Goal: Answer question/provide support: Share knowledge or assist other users

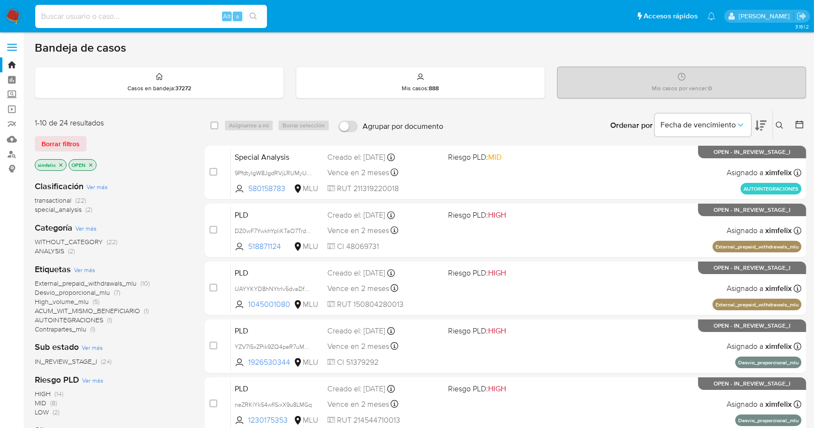
click at [166, 11] on input at bounding box center [151, 16] width 232 height 13
type input "DZ0wF7YwkhYpIiKTaO7Trd0n"
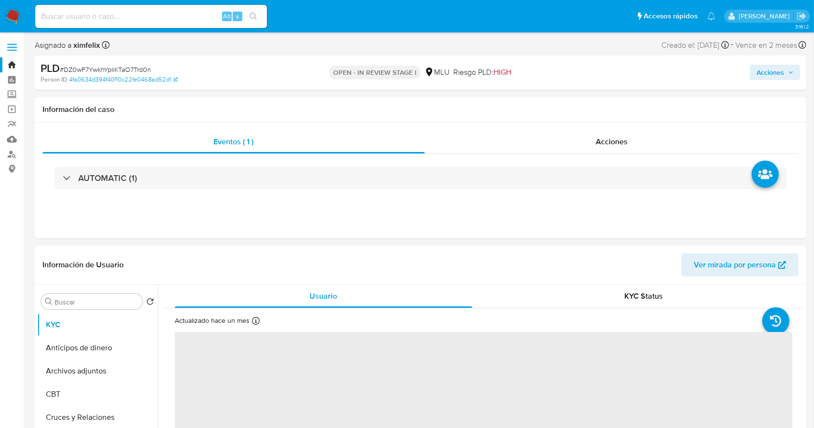
select select "10"
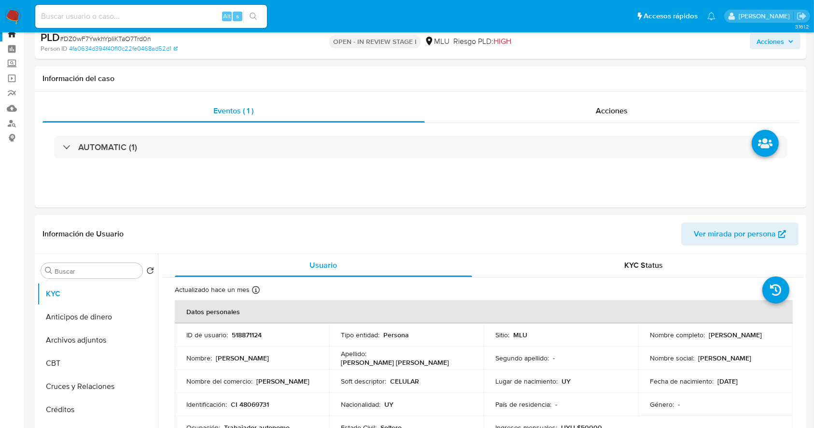
scroll to position [56, 0]
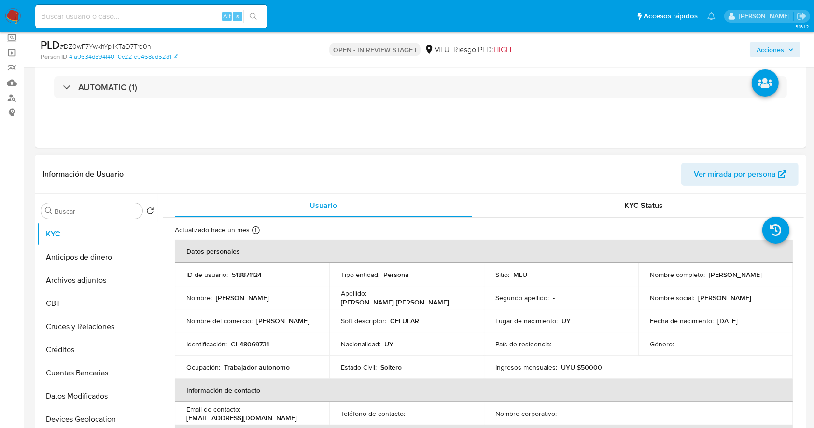
click at [544, 340] on p "País de residencia :" at bounding box center [523, 344] width 56 height 9
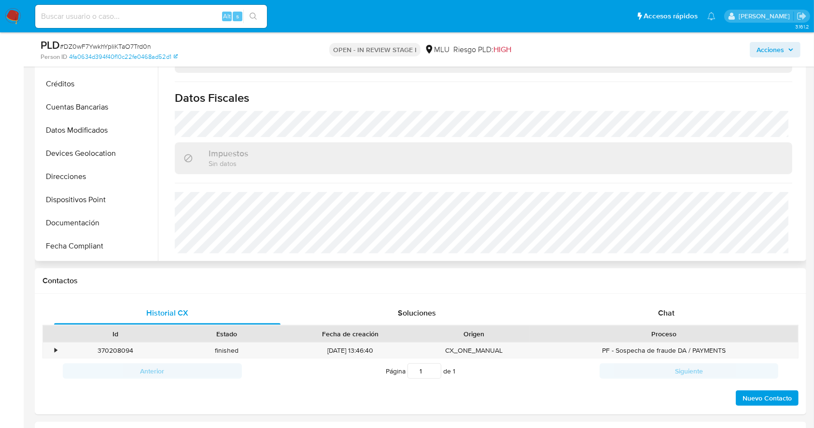
scroll to position [97, 0]
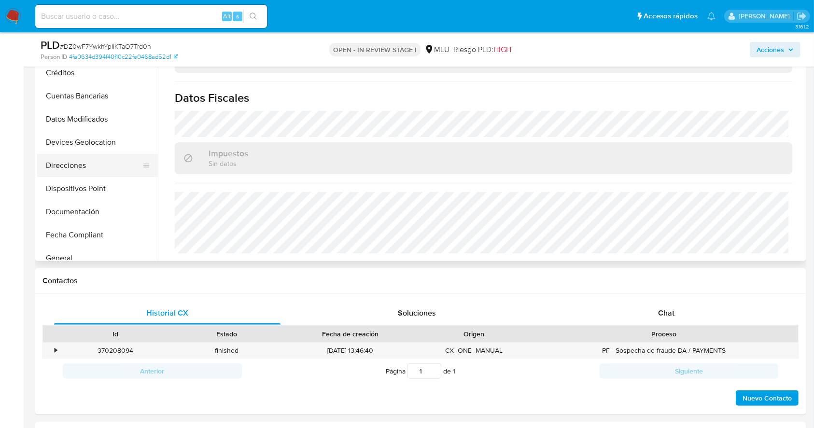
click at [72, 160] on button "Direcciones" at bounding box center [93, 165] width 113 height 23
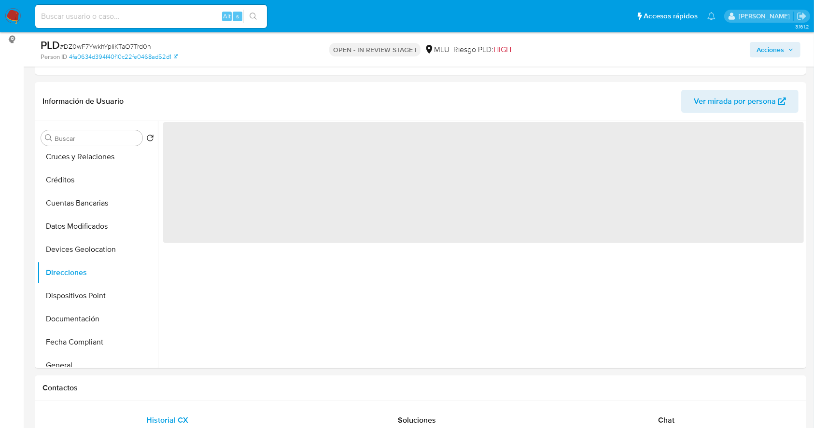
scroll to position [127, 0]
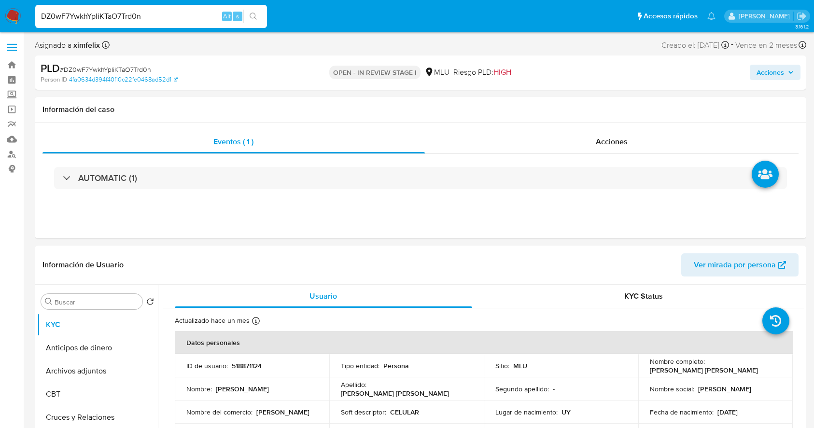
select select "10"
click at [16, 14] on img at bounding box center [13, 16] width 16 height 16
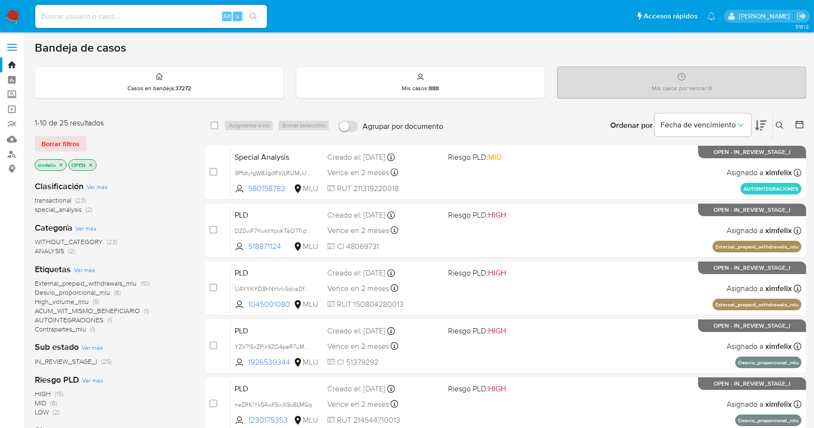
click at [762, 124] on icon at bounding box center [761, 126] width 12 height 12
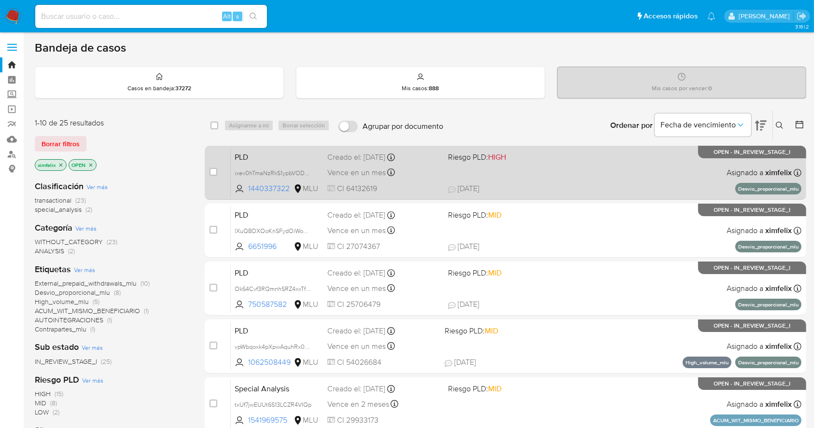
click at [654, 172] on div "PLD ixev0hTmaNzRkS1ypbVODwxi 1440337322 MLU Riesgo PLD: HIGH Creado el: 12/08/2…" at bounding box center [516, 172] width 570 height 49
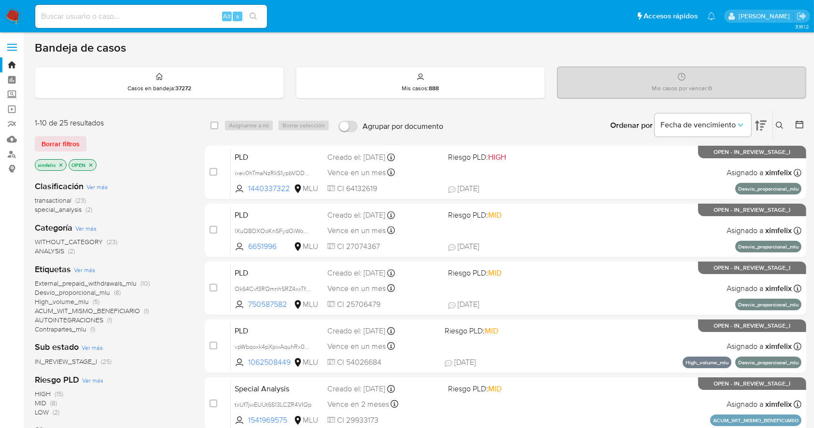
click at [18, 17] on img at bounding box center [13, 16] width 16 height 16
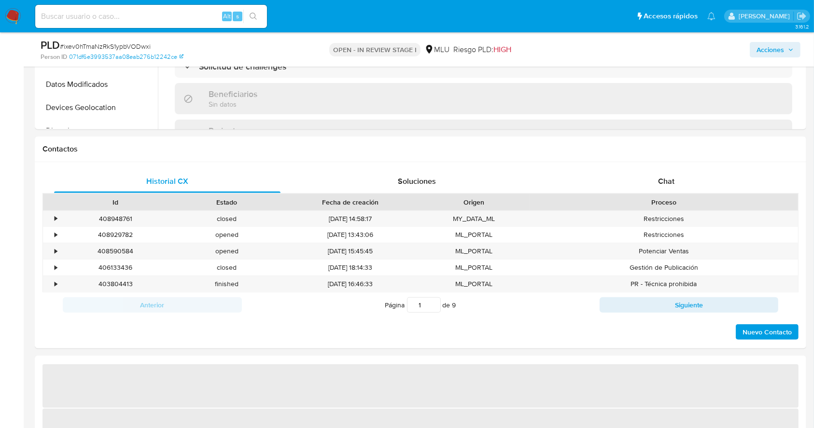
select select "10"
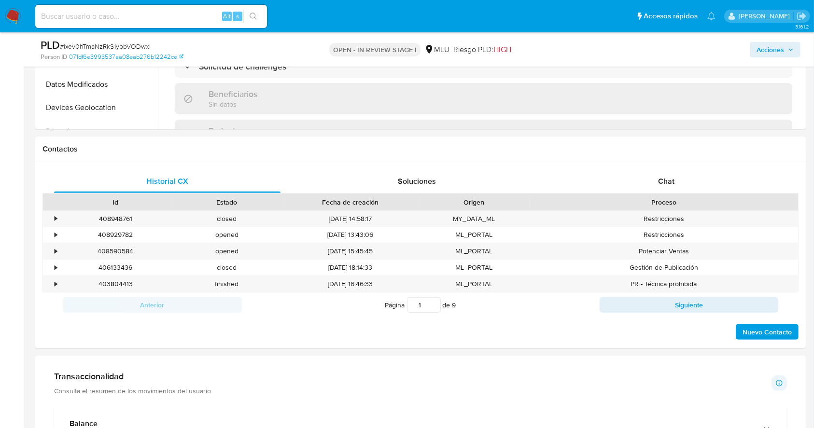
scroll to position [414, 0]
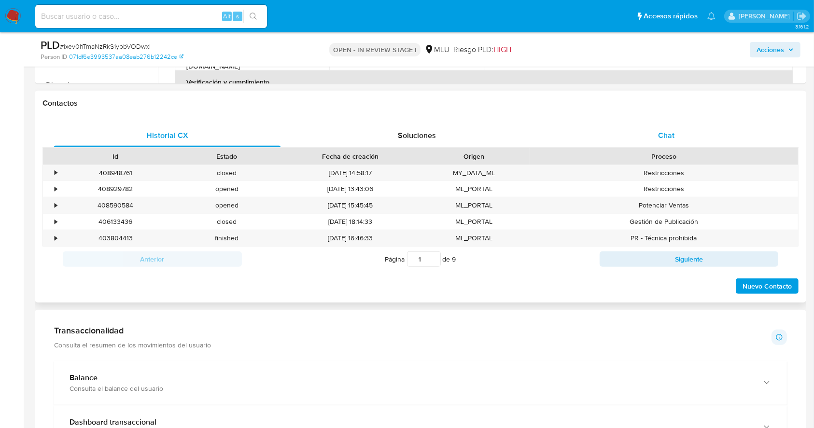
click at [673, 141] on div "Chat" at bounding box center [666, 135] width 226 height 23
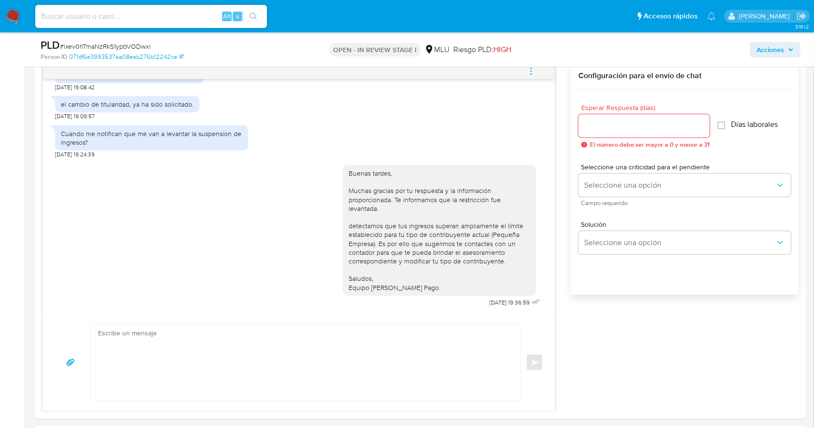
scroll to position [500, 0]
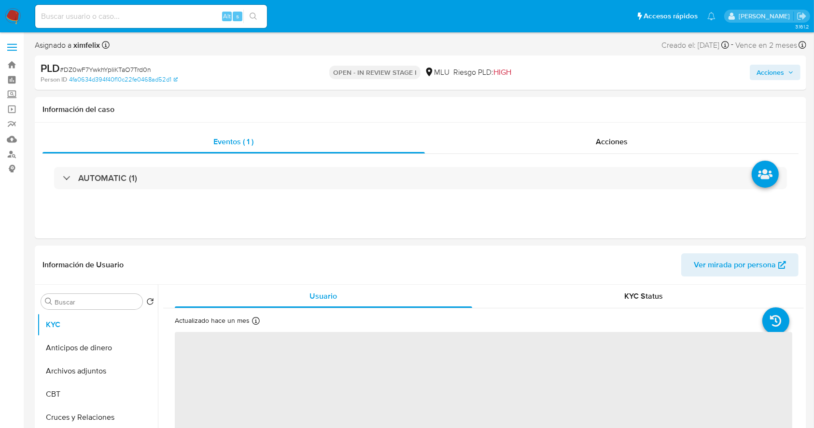
select select "10"
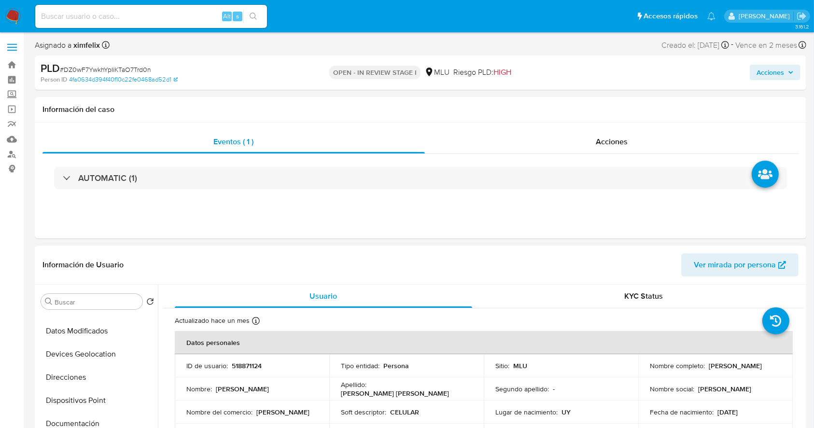
scroll to position [158, 0]
click at [64, 387] on button "Dispositivos Point" at bounding box center [93, 398] width 113 height 23
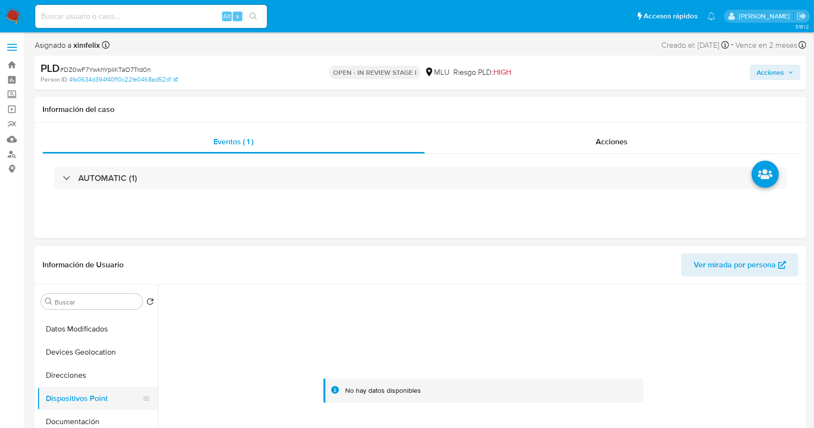
click at [103, 403] on button "Dispositivos Point" at bounding box center [93, 398] width 113 height 23
click at [84, 379] on button "Direcciones" at bounding box center [93, 375] width 113 height 23
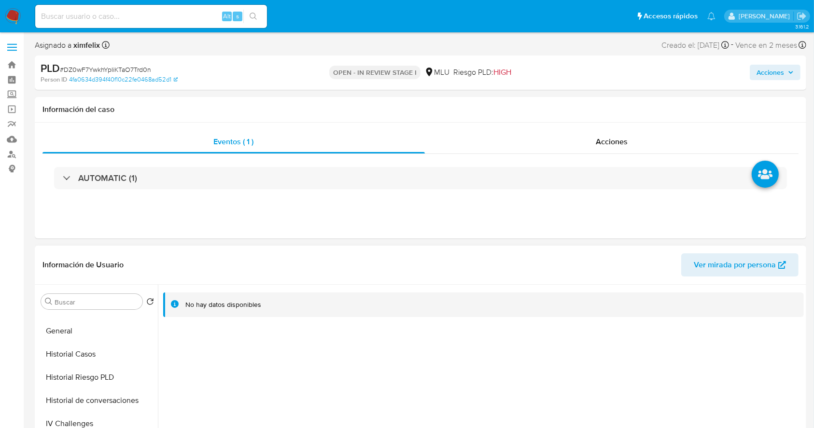
scroll to position [293, 0]
click at [99, 358] on button "Historial Casos" at bounding box center [93, 355] width 113 height 23
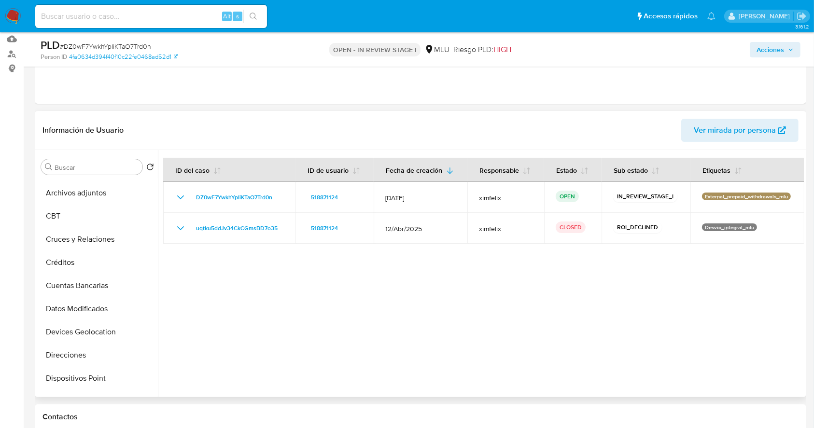
scroll to position [0, 0]
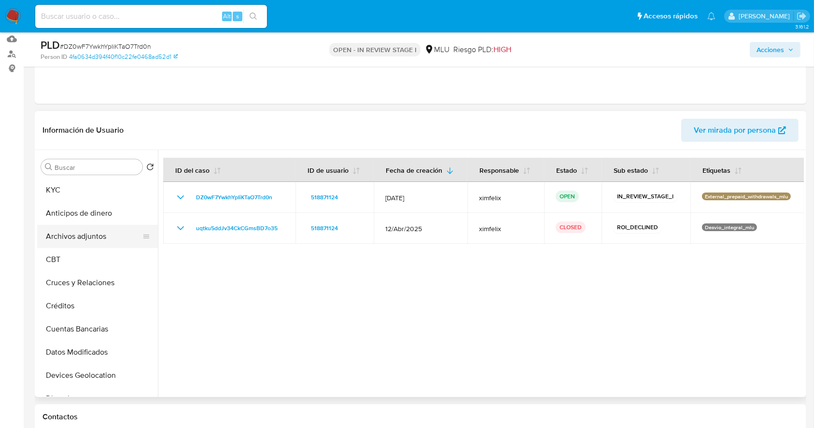
click at [93, 244] on button "Archivos adjuntos" at bounding box center [93, 236] width 113 height 23
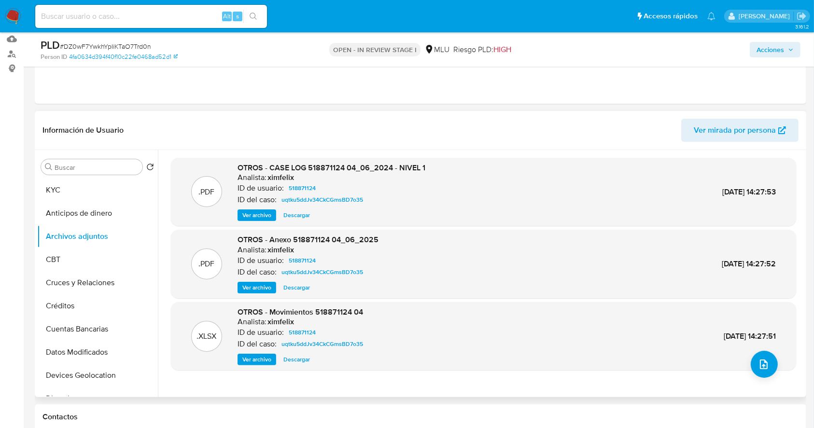
click at [260, 216] on span "Ver archivo" at bounding box center [256, 215] width 29 height 10
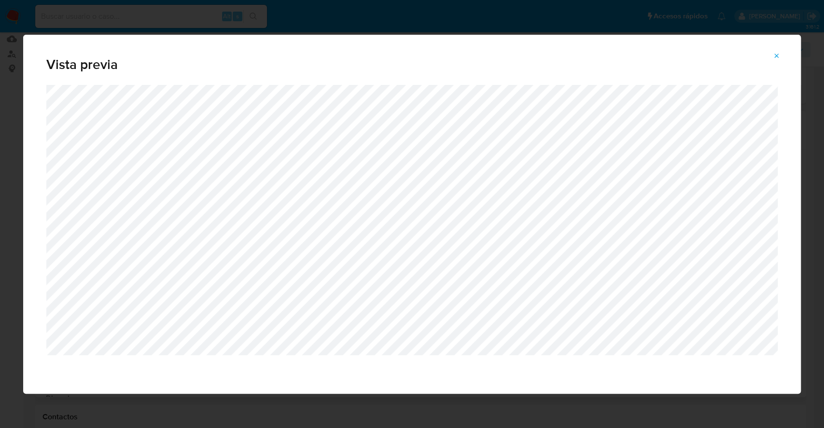
click at [774, 58] on icon "Attachment preview" at bounding box center [777, 56] width 8 height 8
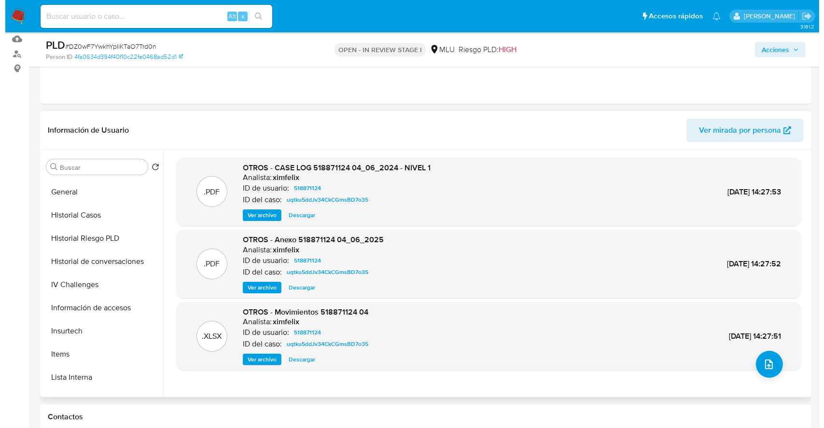
scroll to position [290, 0]
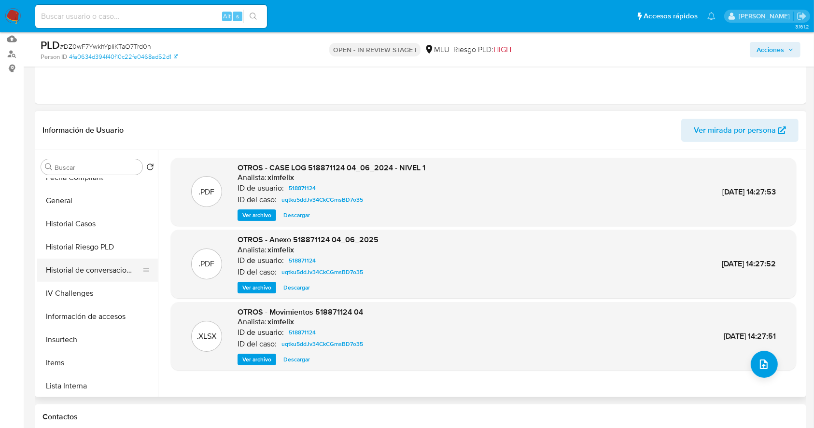
click at [92, 268] on button "Historial de conversaciones" at bounding box center [93, 270] width 113 height 23
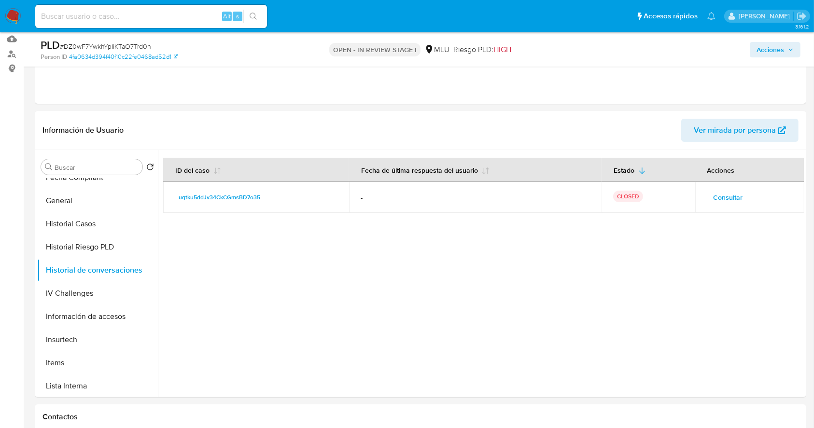
click at [718, 191] on span "Consultar" at bounding box center [727, 198] width 29 height 14
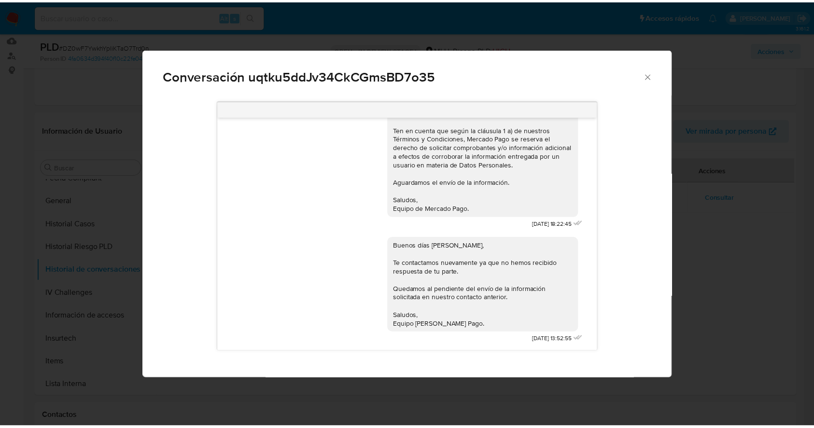
scroll to position [0, 0]
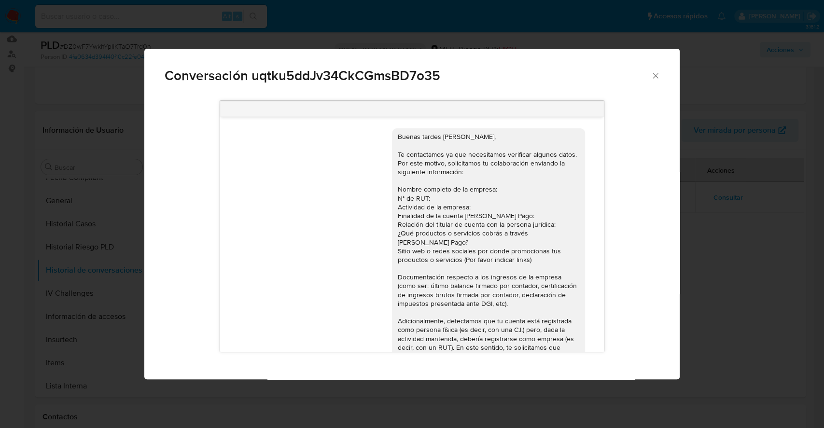
click at [764, 259] on div "Conversación uqtku5ddJv34CkCGmsBD7o35 https://www.mercadolibre.com.uy/ayuda/Tra…" at bounding box center [412, 214] width 824 height 428
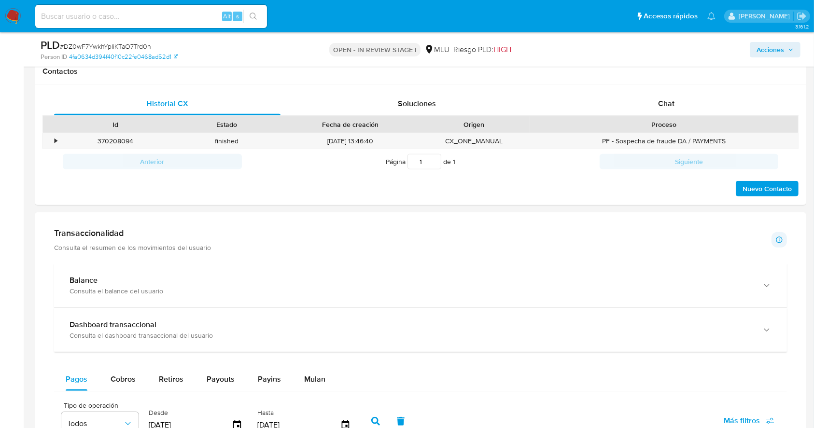
scroll to position [459, 0]
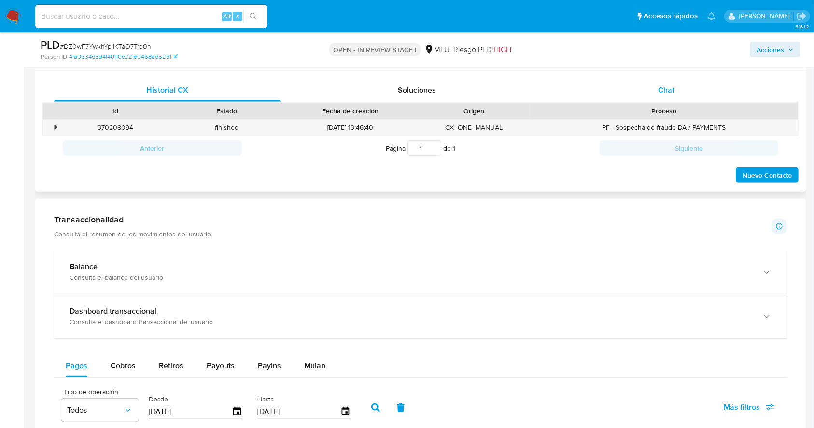
click at [649, 91] on div "Chat" at bounding box center [666, 90] width 226 height 23
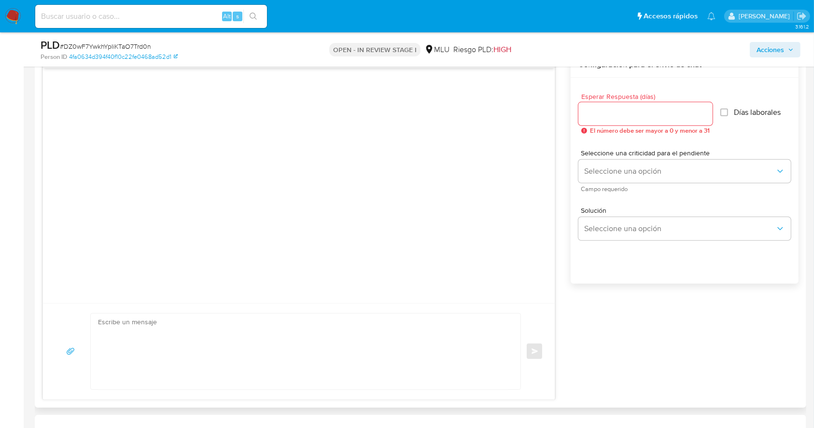
scroll to position [487, 0]
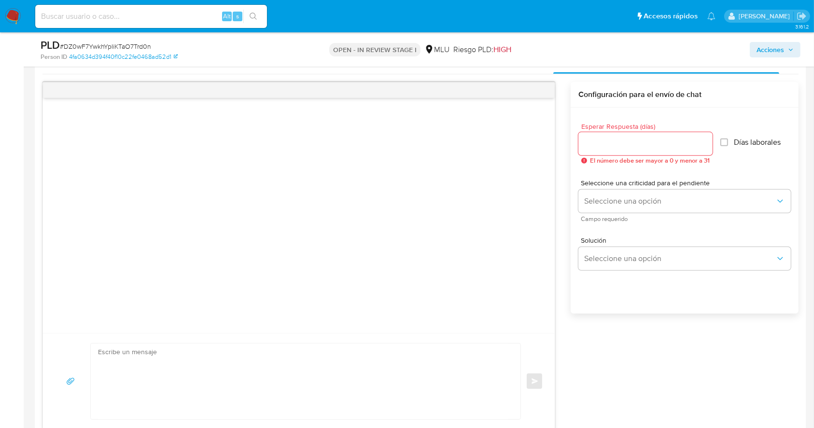
click at [630, 145] on input "Esperar Respuesta (días)" at bounding box center [645, 144] width 134 height 13
click at [258, 387] on textarea at bounding box center [303, 382] width 410 height 76
paste textarea "Te contactamos ya que necesitamos verificar algunos datos. Por este motivo, sol…"
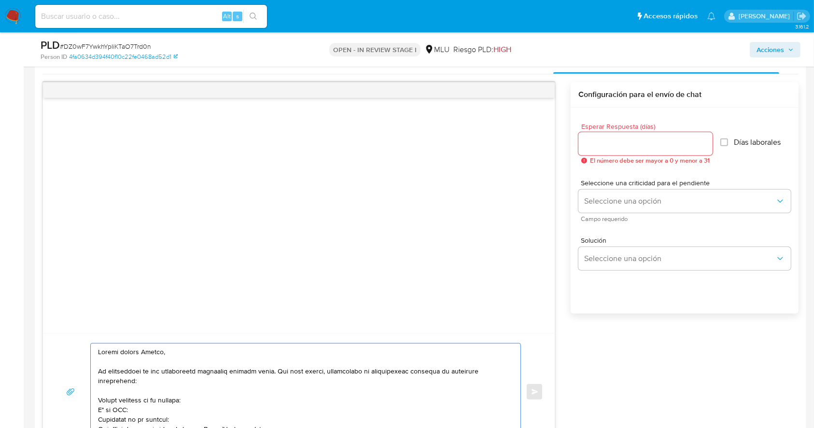
click at [220, 381] on textarea at bounding box center [303, 392] width 410 height 97
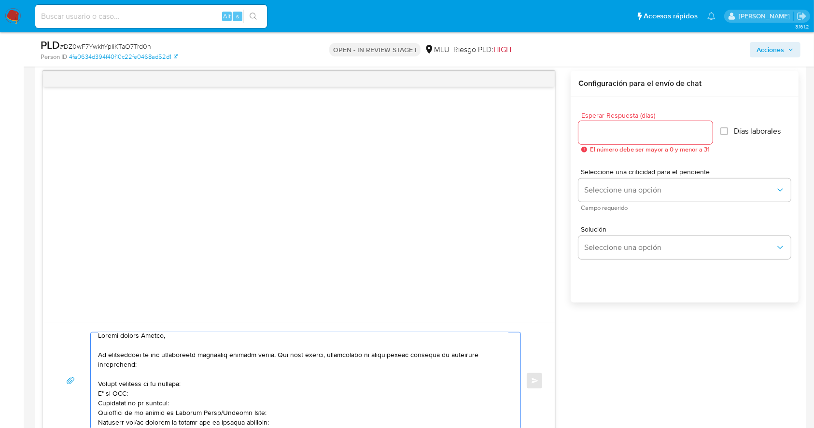
scroll to position [15, 0]
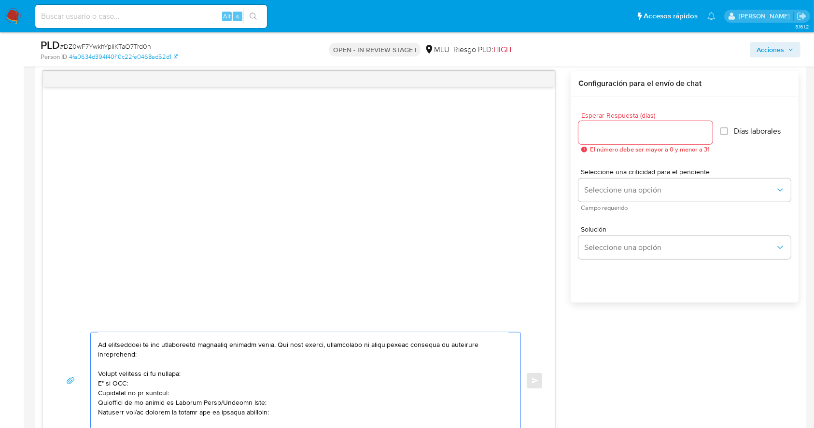
click at [216, 402] on textarea at bounding box center [303, 380] width 410 height 97
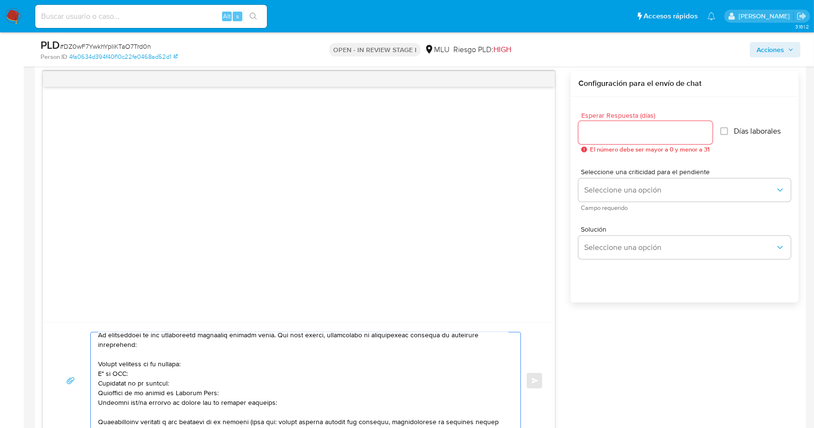
click at [139, 406] on textarea at bounding box center [303, 380] width 410 height 97
click at [289, 406] on textarea at bounding box center [303, 380] width 410 height 97
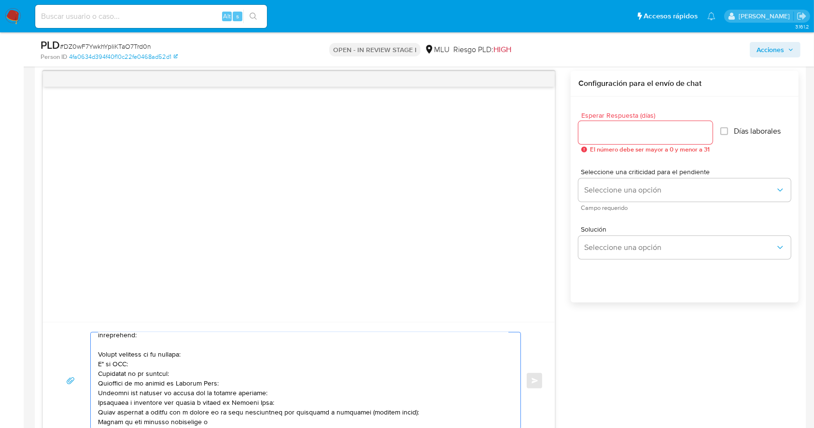
paste textarea "Kattery sampaio guedes"
click at [225, 424] on textarea at bounding box center [303, 380] width 410 height 97
click at [273, 427] on textarea at bounding box center [303, 380] width 410 height 97
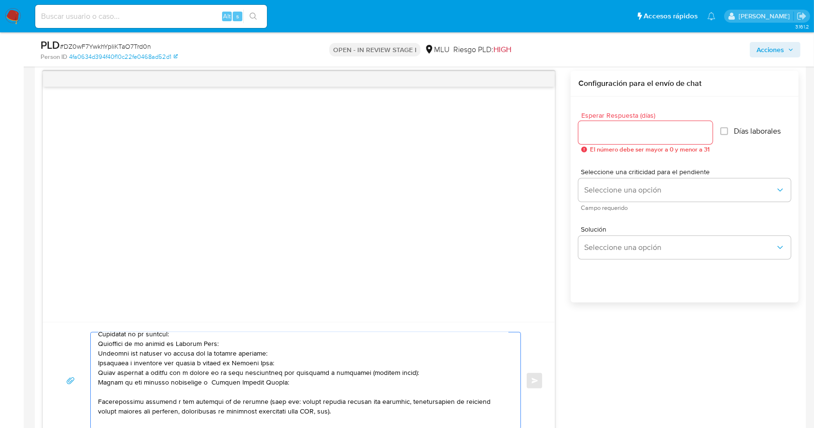
scroll to position [84, 0]
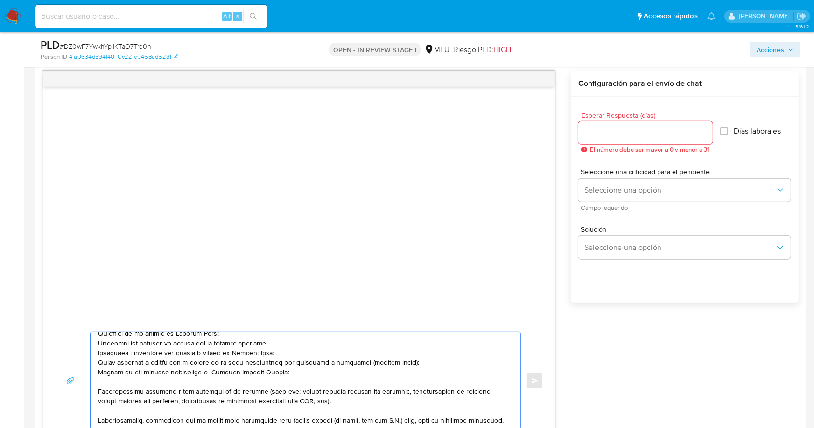
drag, startPoint x: 326, startPoint y: 407, endPoint x: 92, endPoint y: 392, distance: 234.5
click at [92, 392] on div at bounding box center [303, 380] width 425 height 97
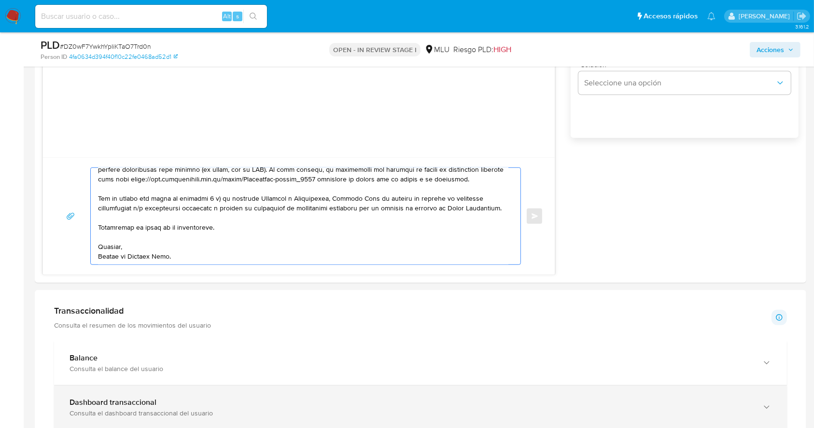
scroll to position [848, 0]
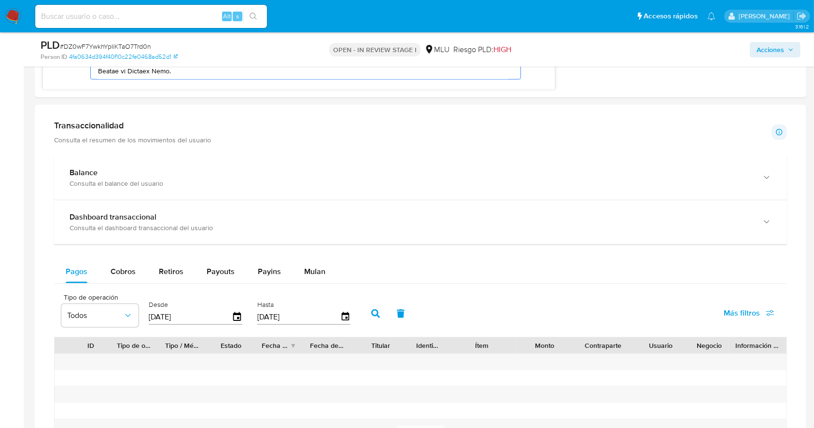
drag, startPoint x: 100, startPoint y: 397, endPoint x: 259, endPoint y: 52, distance: 379.1
click at [259, 52] on div "Asignado a ximfelix Asignado el: 03/10/2025 16:41:59 Creado el: 12/09/2025 Crea…" at bounding box center [420, 80] width 771 height 1780
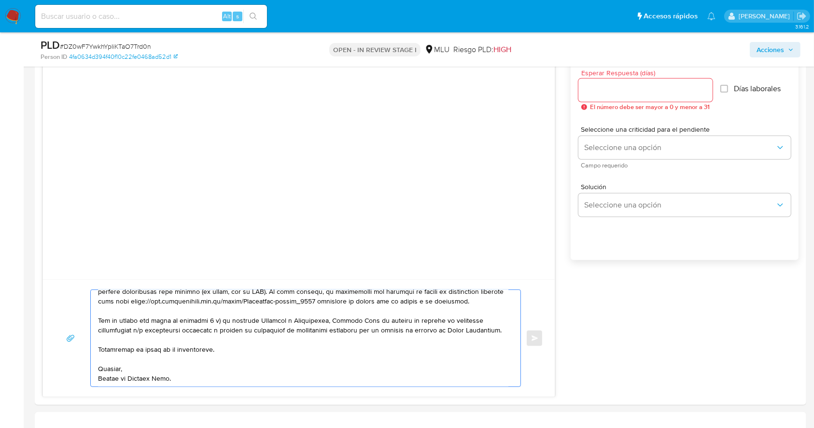
scroll to position [523, 0]
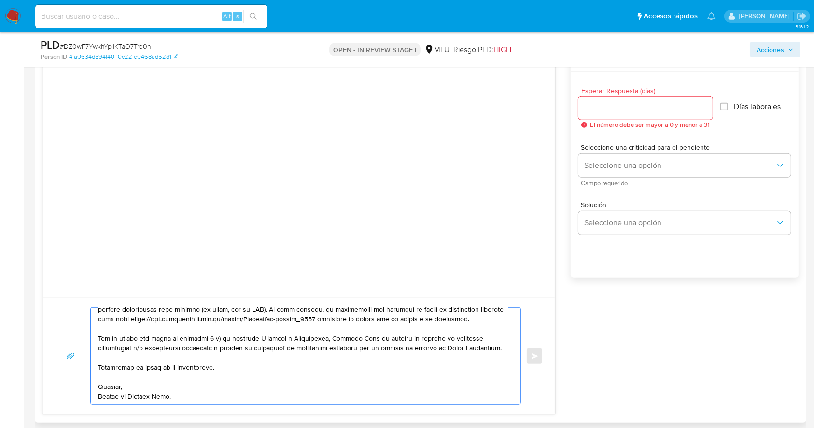
click at [178, 349] on textarea at bounding box center [303, 356] width 410 height 97
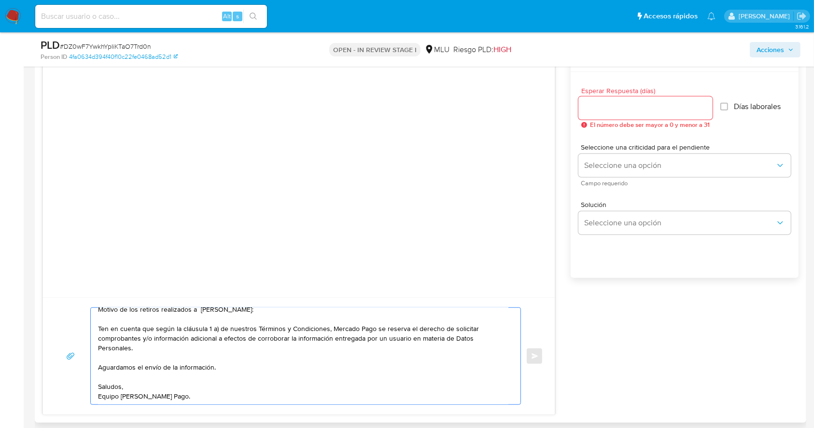
scroll to position [137, 0]
type textarea "Buenas tardes Marcos, Te contactamos ya que necesitamos verificar algunos datos…"
click at [633, 109] on input "Esperar Respuesta (días)" at bounding box center [645, 108] width 134 height 13
type input "2"
type input "3"
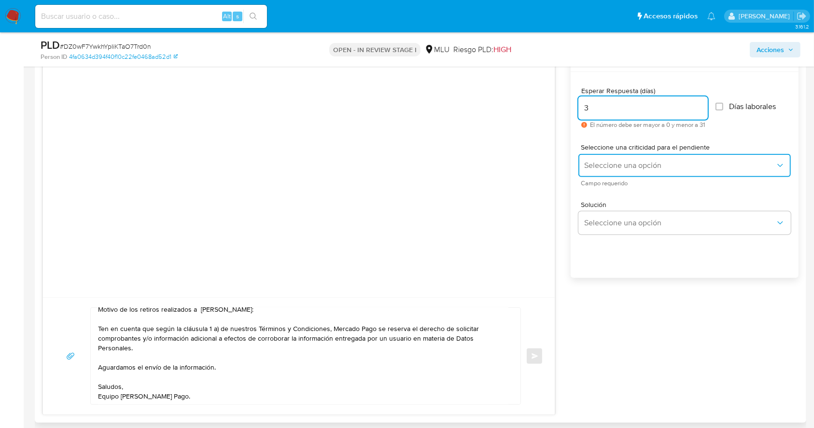
click at [623, 158] on button "Seleccione una opción" at bounding box center [684, 165] width 212 height 23
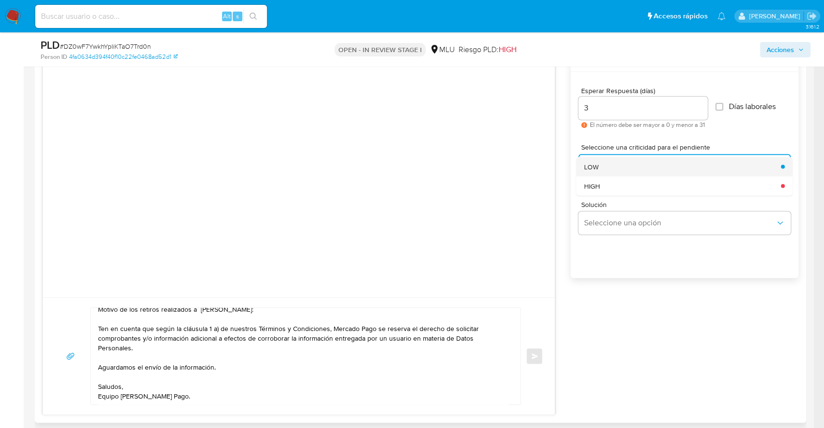
click at [599, 161] on div "LOW" at bounding box center [679, 166] width 191 height 19
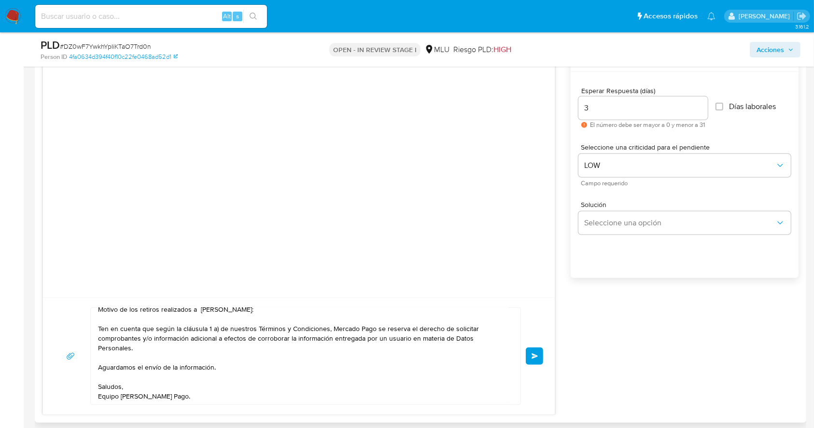
click at [539, 356] on button "Enviar" at bounding box center [533, 355] width 17 height 17
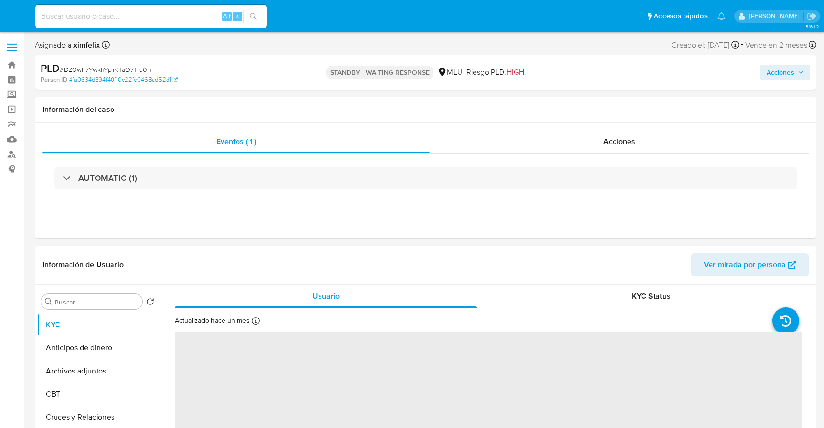
select select "10"
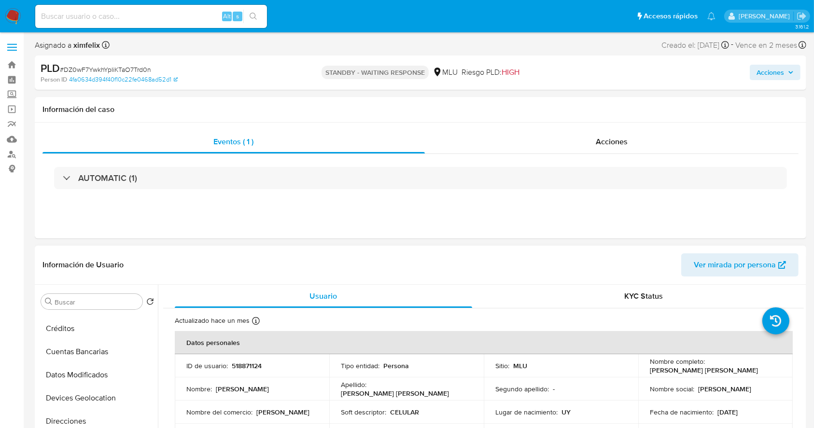
scroll to position [120, 0]
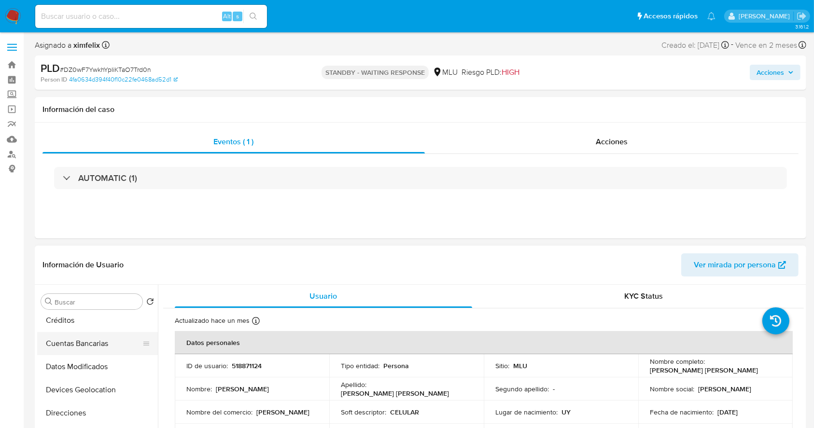
click at [98, 343] on button "Cuentas Bancarias" at bounding box center [93, 343] width 113 height 23
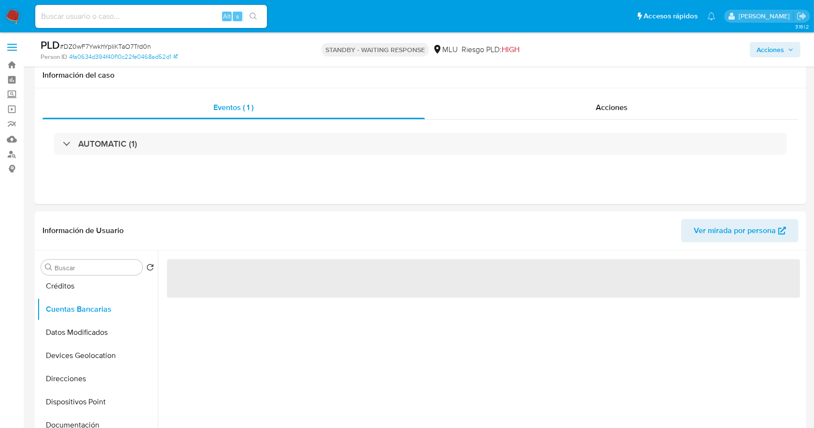
scroll to position [173, 0]
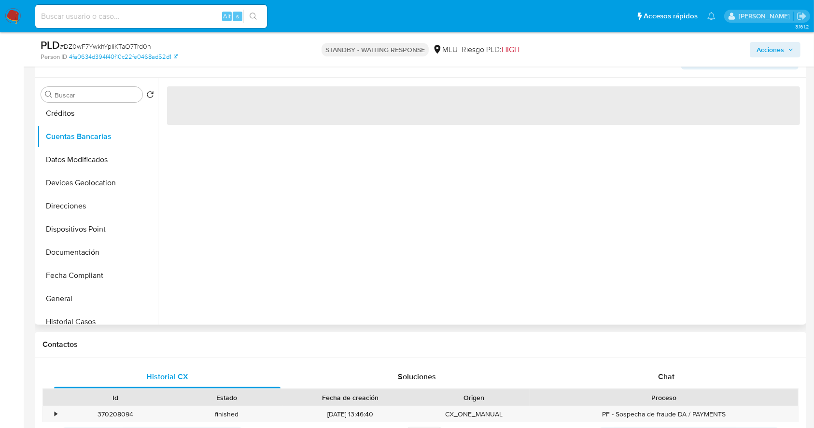
click at [488, 240] on div "‌" at bounding box center [481, 201] width 646 height 247
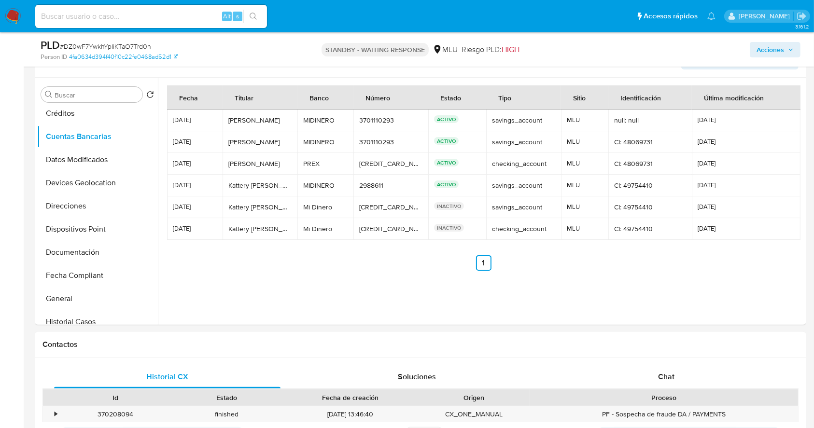
click at [136, 25] on div "Alt s" at bounding box center [151, 16] width 232 height 23
click at [139, 14] on input at bounding box center [151, 16] width 232 height 13
paste input "UAYYKYD8hNYtrIv5dvaDfhJk"
type input "UAYYKYD8hNYtrIv5dvaDfhJk"
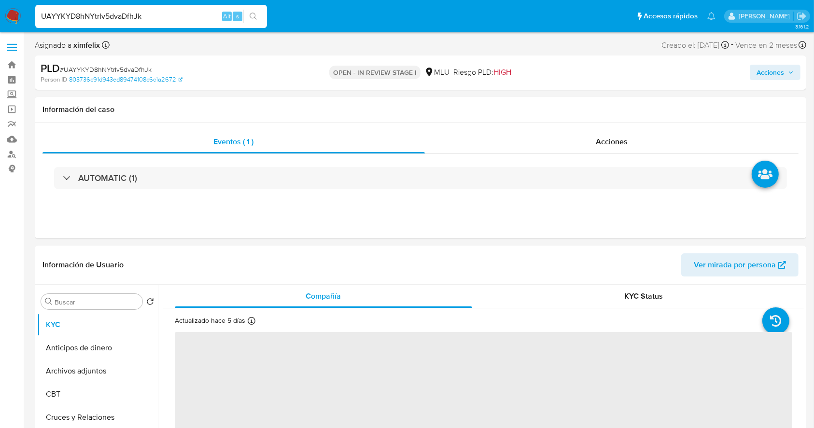
select select "10"
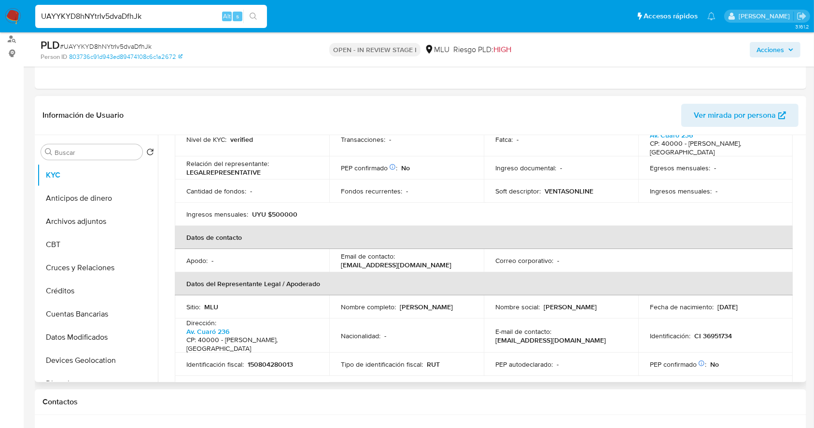
scroll to position [43, 0]
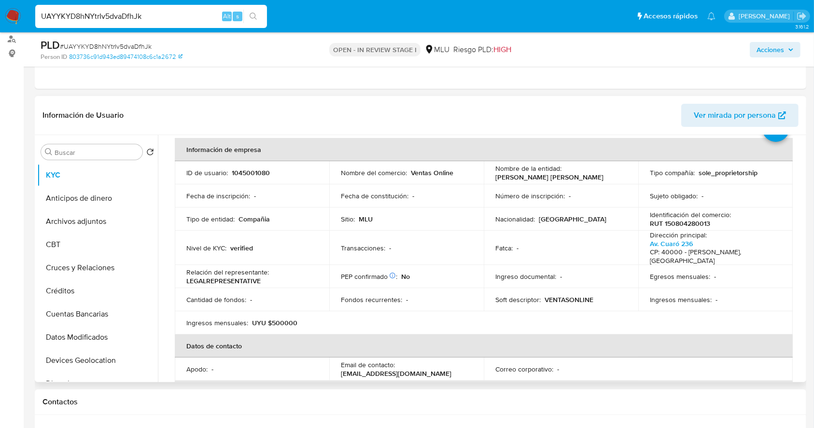
click at [668, 224] on p "RUT 150804280013" at bounding box center [679, 223] width 60 height 9
copy p "150804280013"
click at [105, 340] on button "Datos Modificados" at bounding box center [93, 337] width 113 height 23
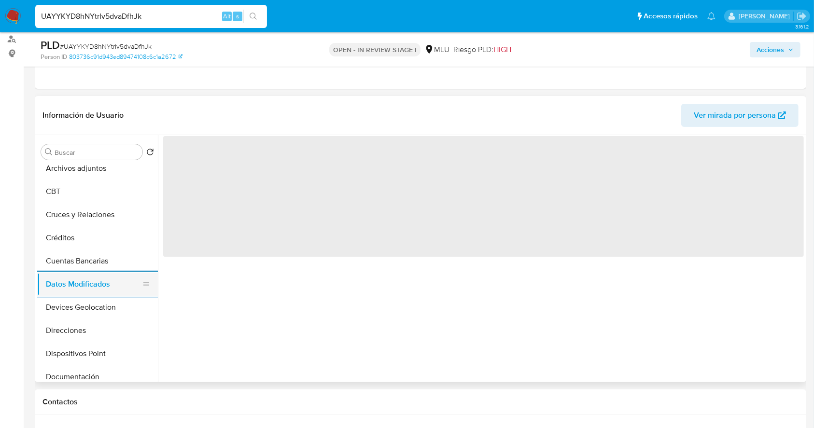
scroll to position [77, 0]
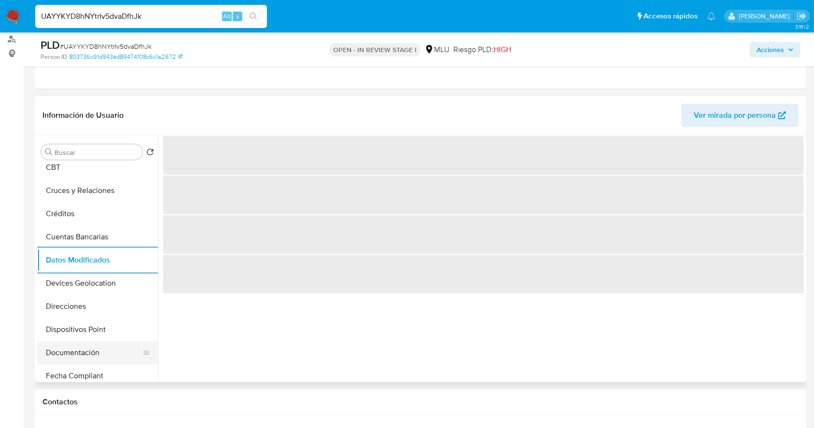
click at [104, 347] on button "Documentación" at bounding box center [93, 352] width 113 height 23
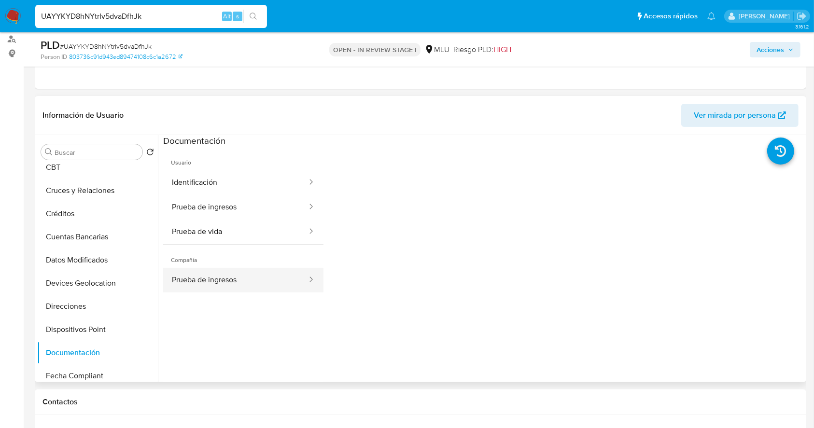
click at [255, 277] on button "Prueba de ingresos" at bounding box center [235, 280] width 145 height 25
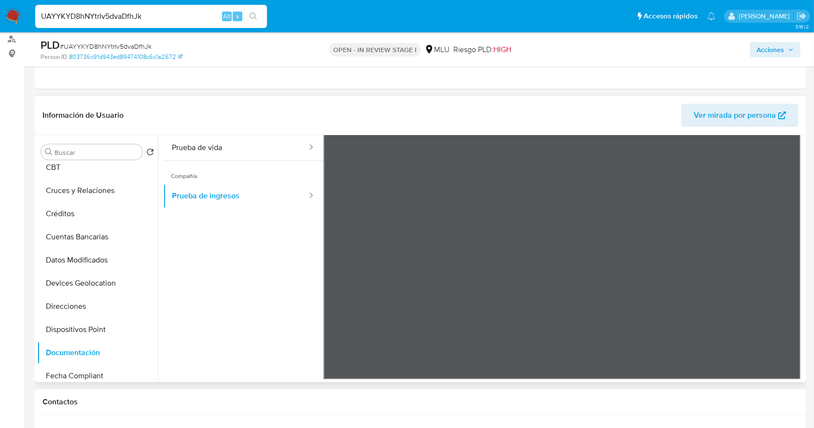
scroll to position [0, 0]
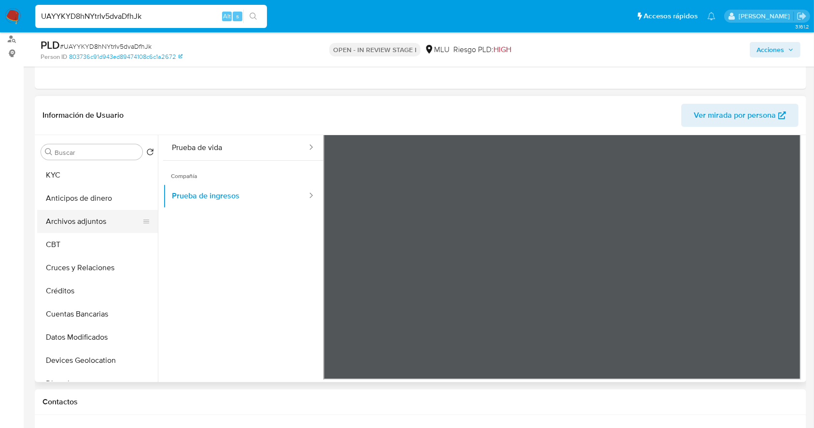
click at [104, 218] on button "Archivos adjuntos" at bounding box center [93, 221] width 113 height 23
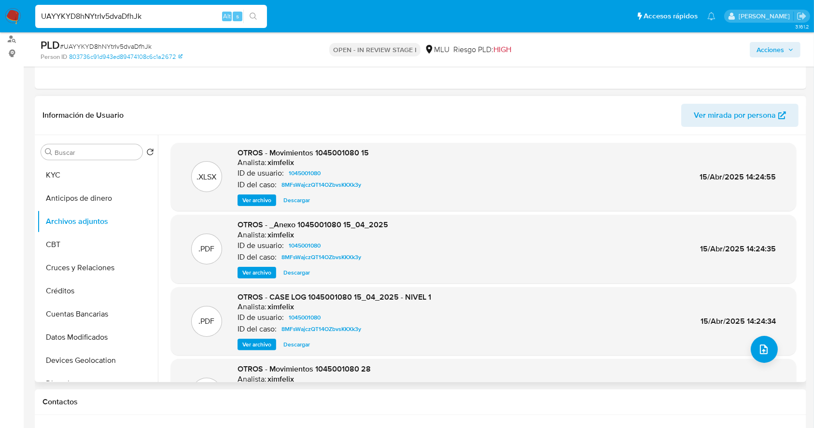
click at [264, 346] on span "Ver archivo" at bounding box center [256, 345] width 29 height 10
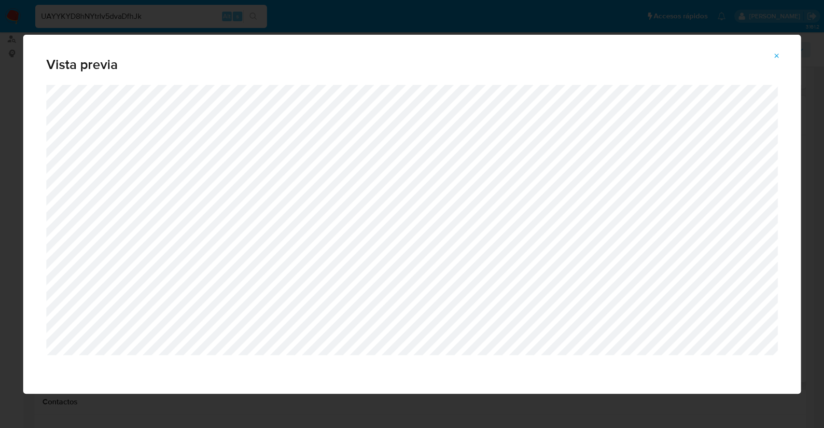
click at [778, 55] on icon "Attachment preview" at bounding box center [777, 56] width 8 height 8
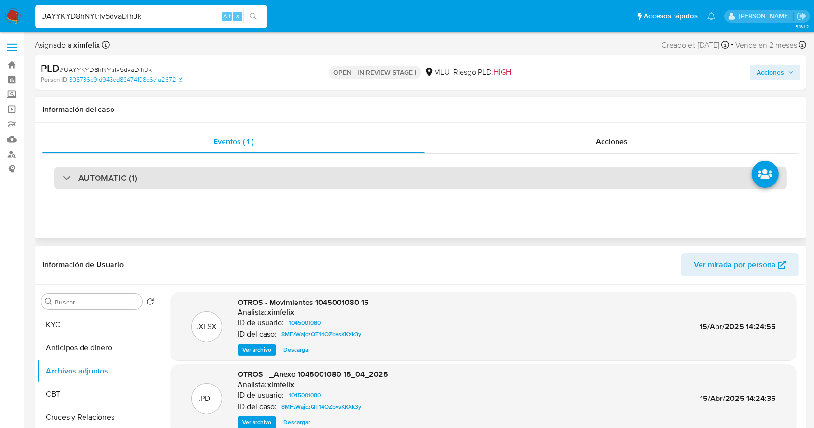
click at [552, 174] on div "AUTOMATIC (1)" at bounding box center [420, 178] width 732 height 22
